Goal: Information Seeking & Learning: Learn about a topic

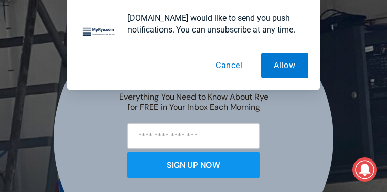
scroll to position [284, 0]
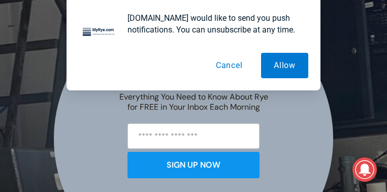
click at [231, 67] on button "Cancel" at bounding box center [229, 65] width 52 height 25
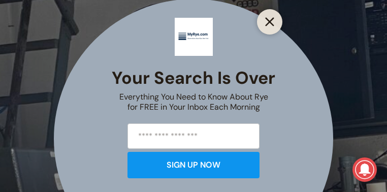
click at [272, 23] on line "Close" at bounding box center [269, 21] width 7 height 7
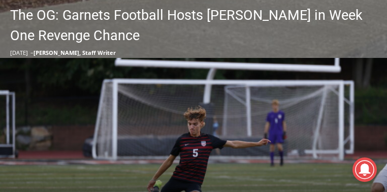
scroll to position [508, 0]
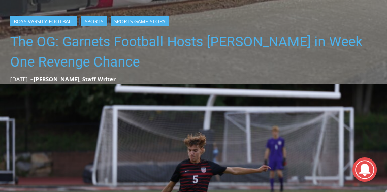
click at [195, 45] on link "The OG: Garnets Football Hosts [PERSON_NAME] in Week One Revenge Chance" at bounding box center [196, 51] width 372 height 41
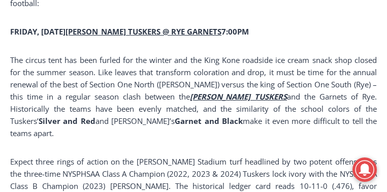
scroll to position [812, 0]
